Goal: Task Accomplishment & Management: Complete application form

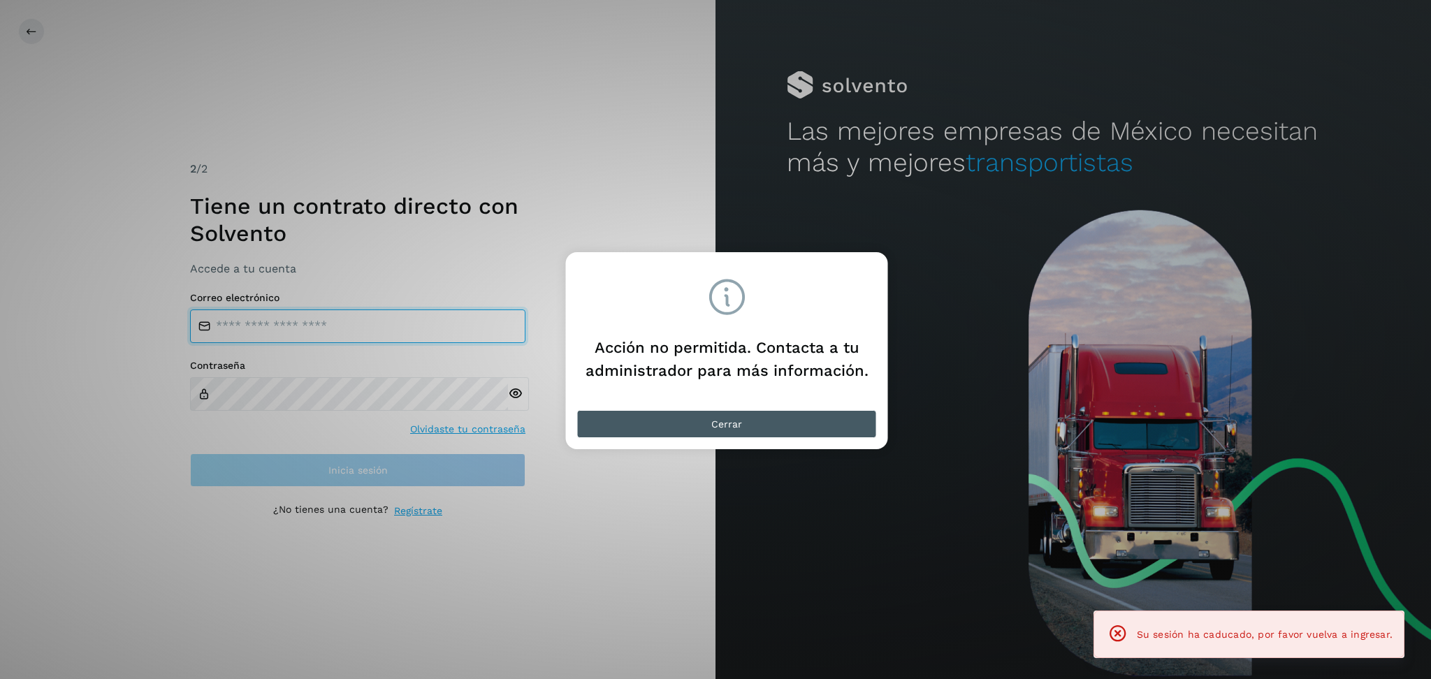
type input "**********"
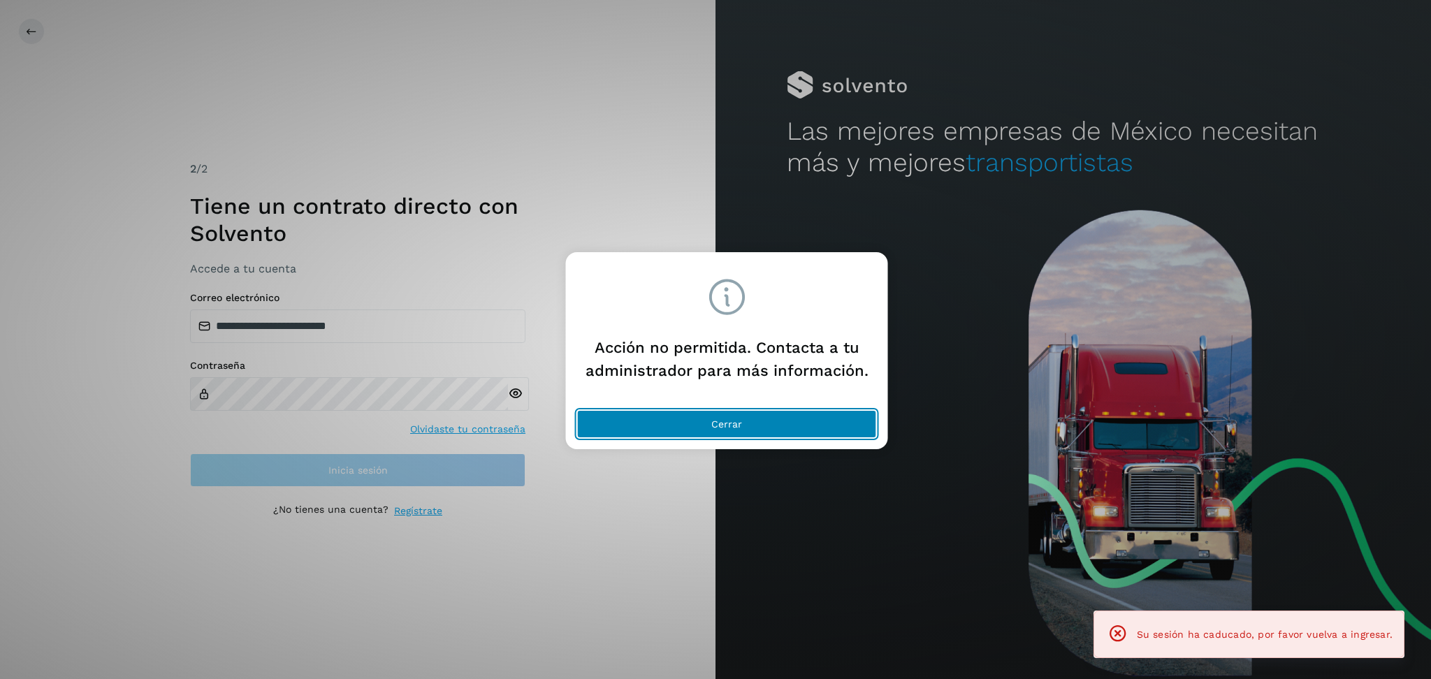
click at [752, 428] on button "Cerrar" at bounding box center [727, 424] width 300 height 28
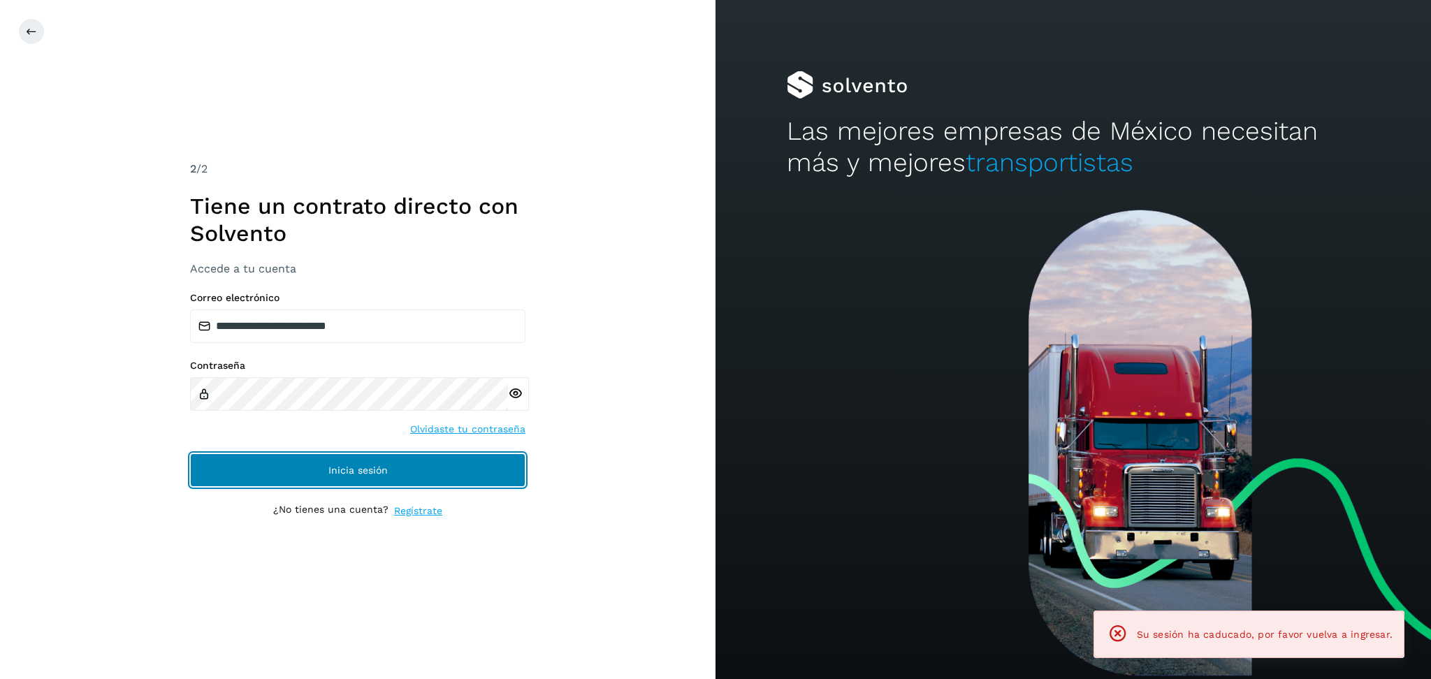
click at [386, 465] on span "Inicia sesión" at bounding box center [357, 470] width 59 height 10
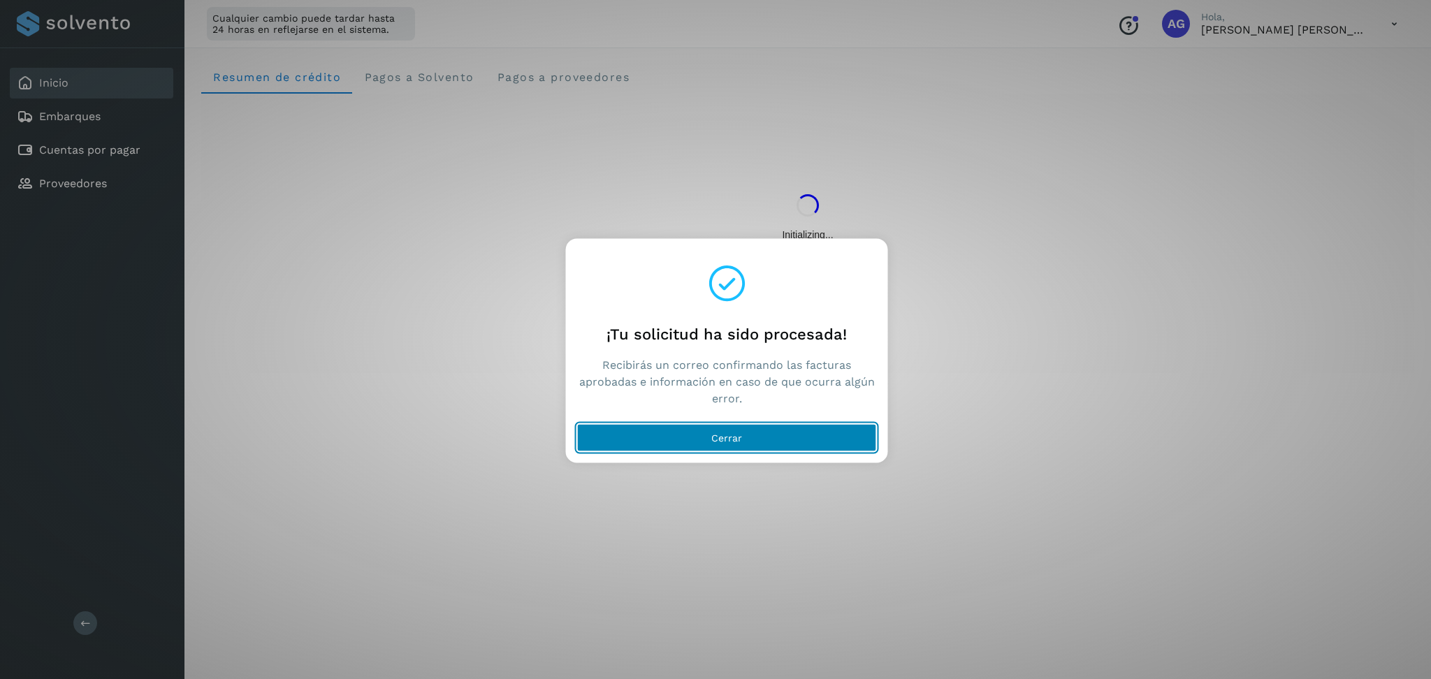
click at [724, 437] on span "Cerrar" at bounding box center [727, 438] width 31 height 10
click at [758, 434] on button "Cerrar" at bounding box center [727, 438] width 300 height 28
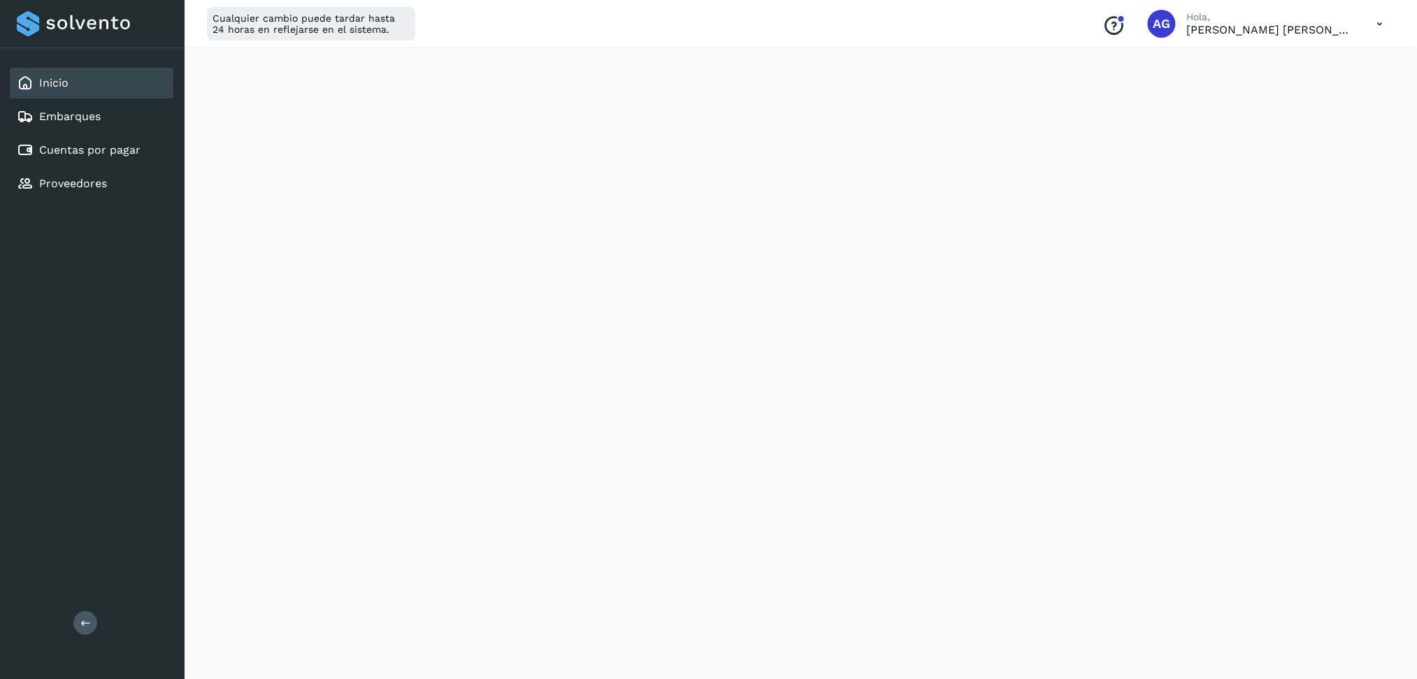
scroll to position [186, 0]
